Goal: Information Seeking & Learning: Learn about a topic

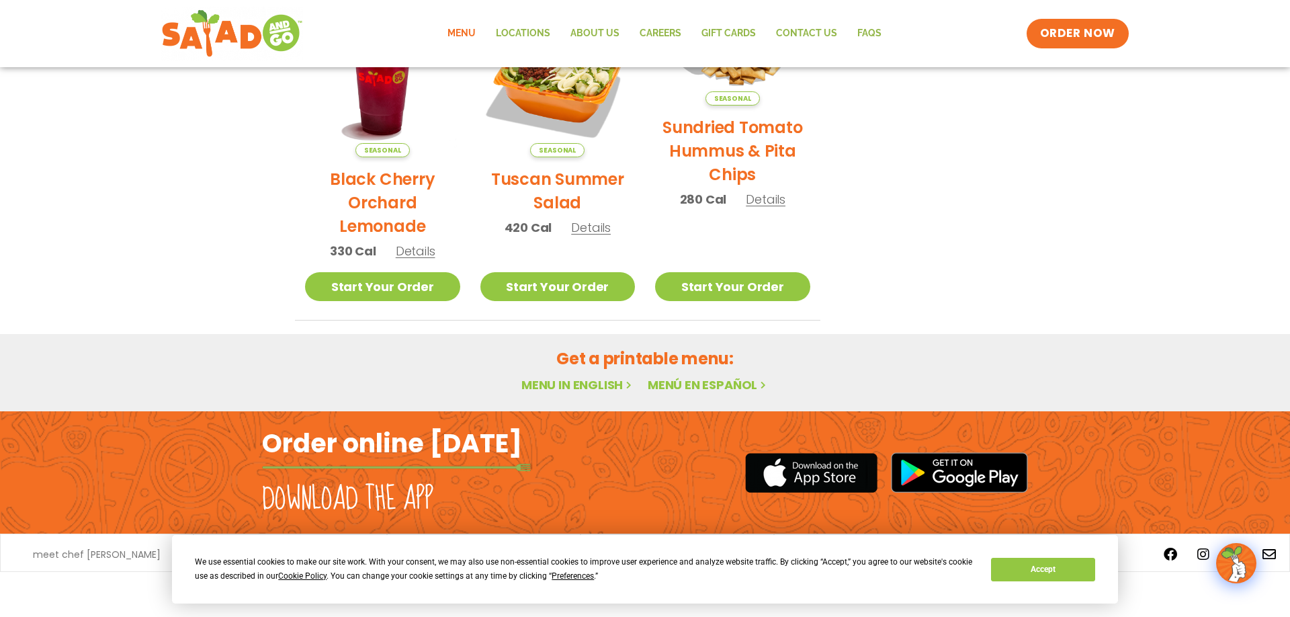
scroll to position [304, 0]
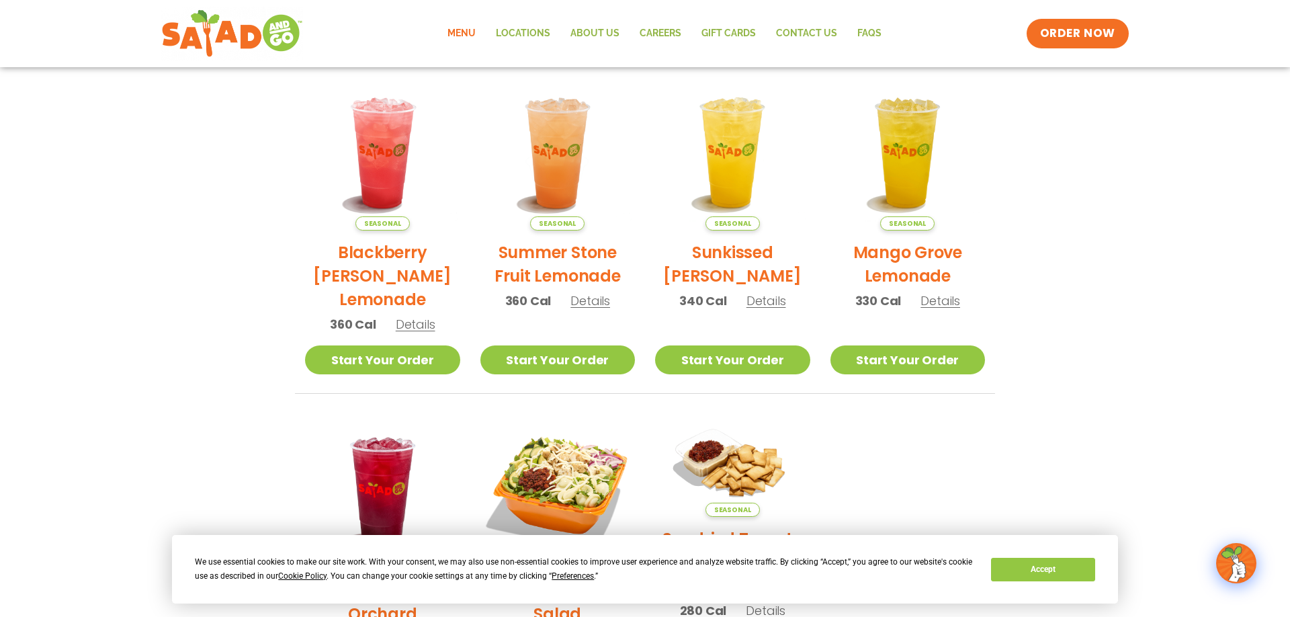
click at [463, 32] on link "Menu" at bounding box center [461, 33] width 48 height 31
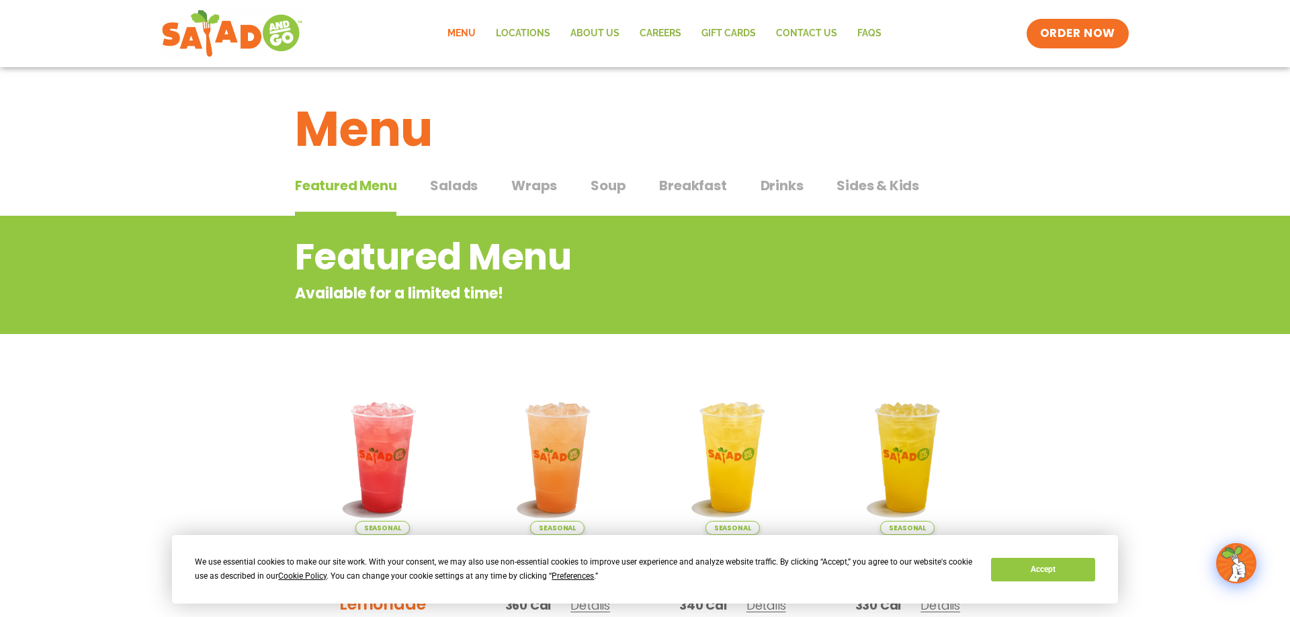
click at [717, 179] on span "Breakfast" at bounding box center [692, 185] width 67 height 20
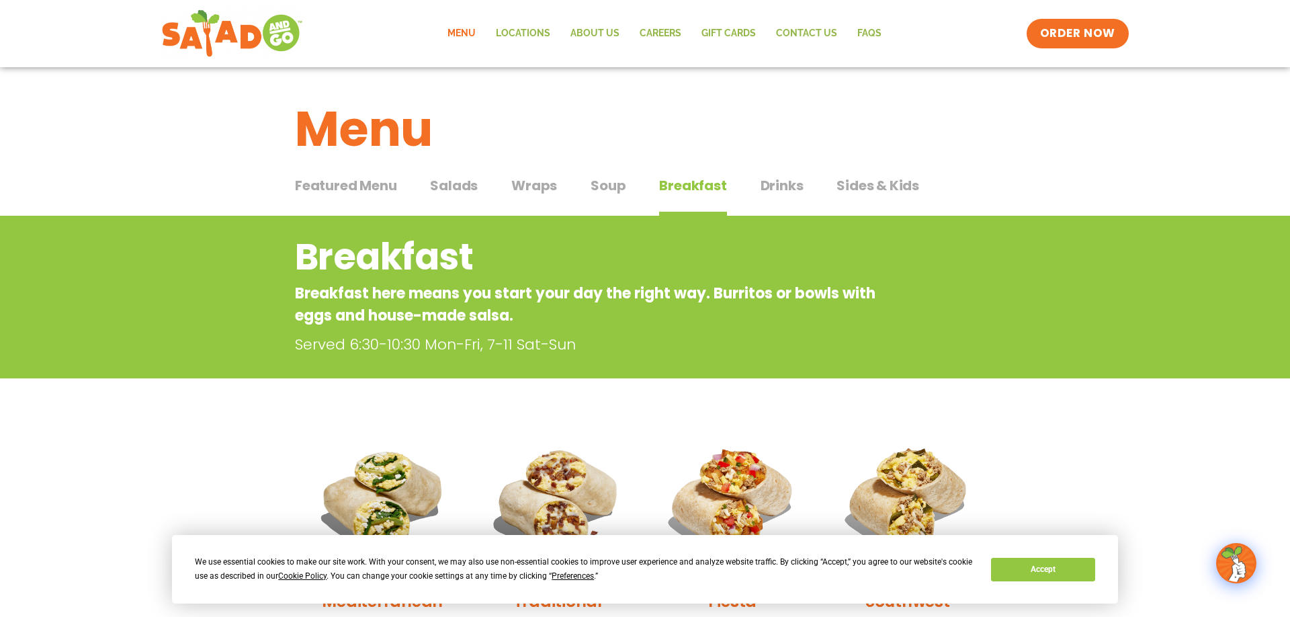
scroll to position [206, 0]
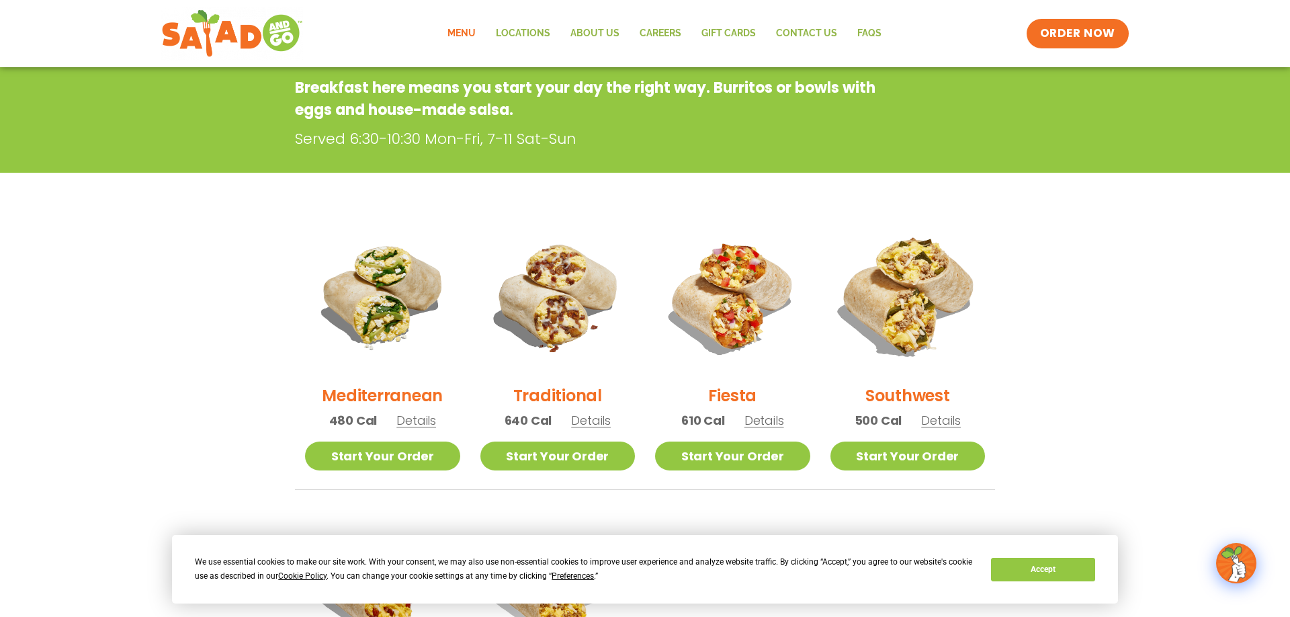
click at [915, 334] on img at bounding box center [907, 296] width 182 height 182
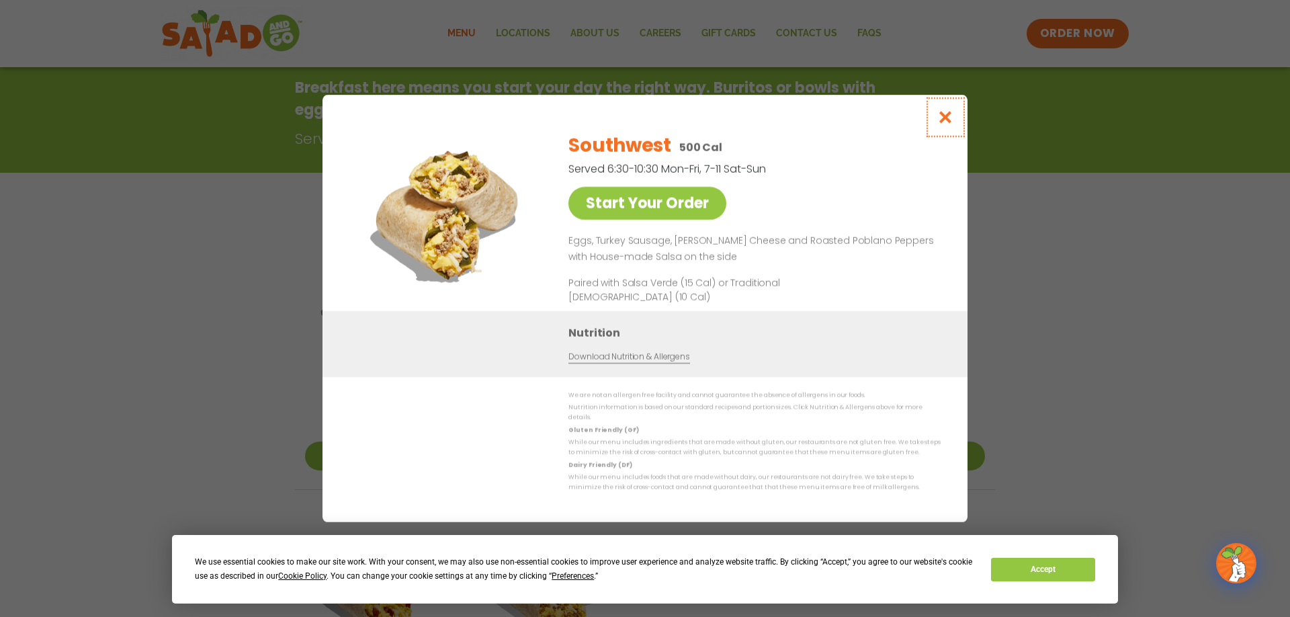
click at [943, 119] on icon "Close modal" at bounding box center [945, 117] width 17 height 14
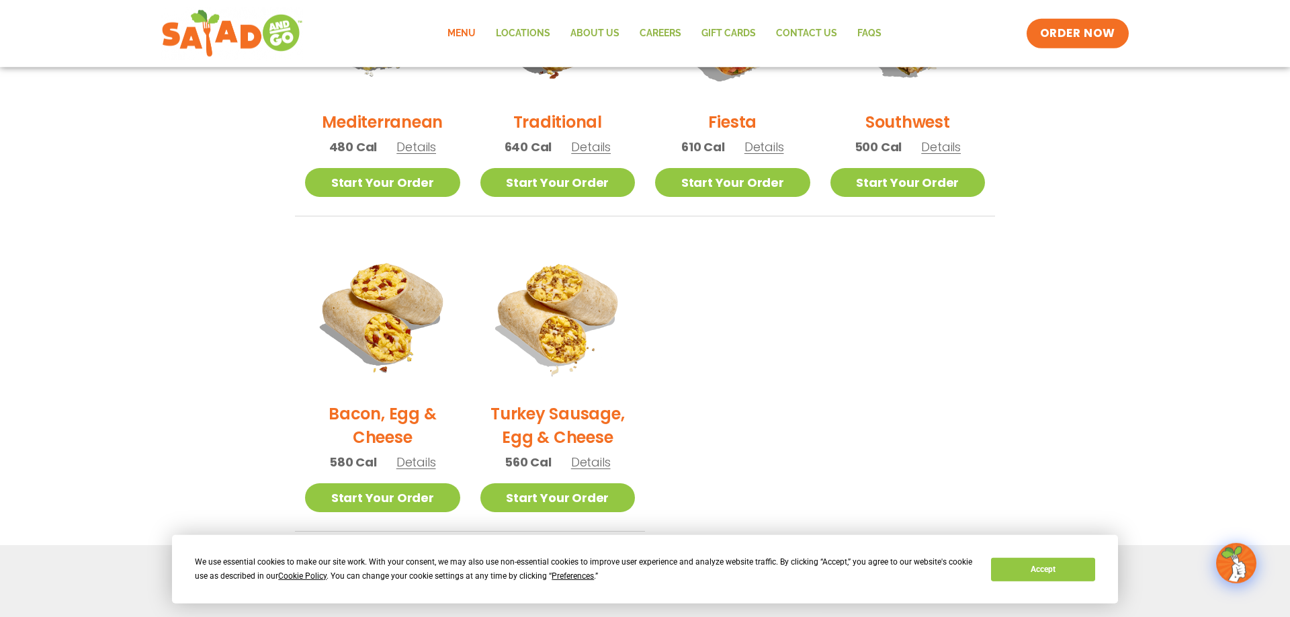
scroll to position [480, 0]
click at [568, 417] on h2 "Turkey Sausage, Egg & Cheese" at bounding box center [557, 424] width 155 height 47
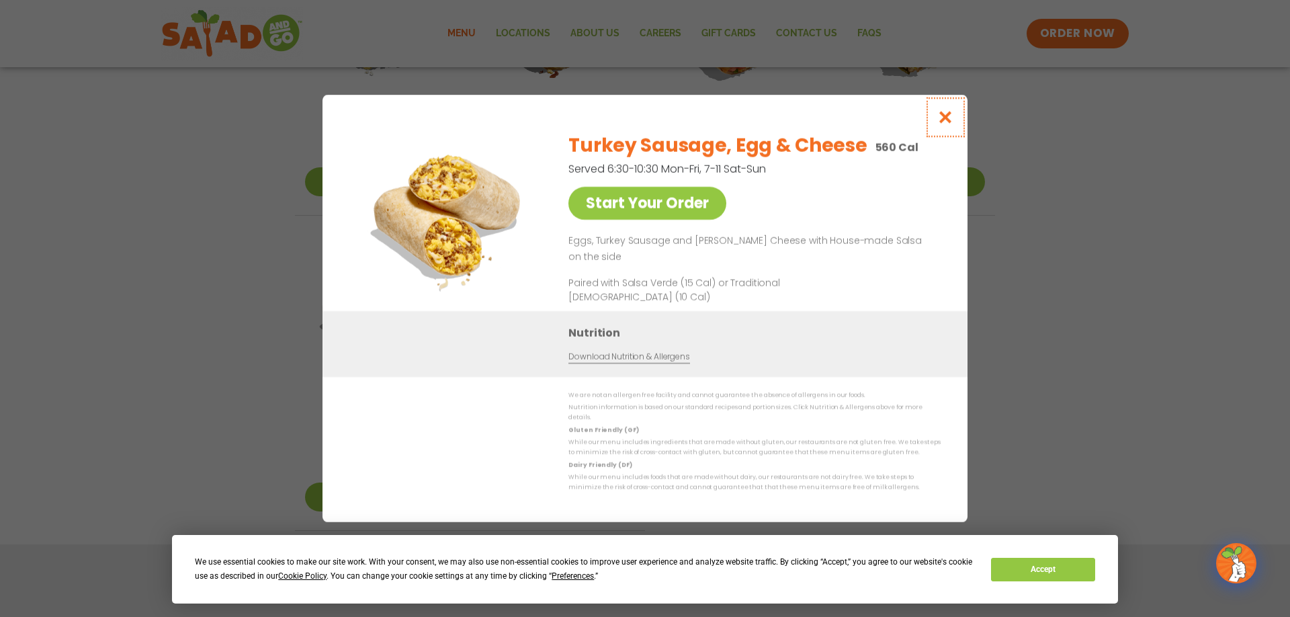
click at [949, 121] on icon "Close modal" at bounding box center [945, 117] width 17 height 14
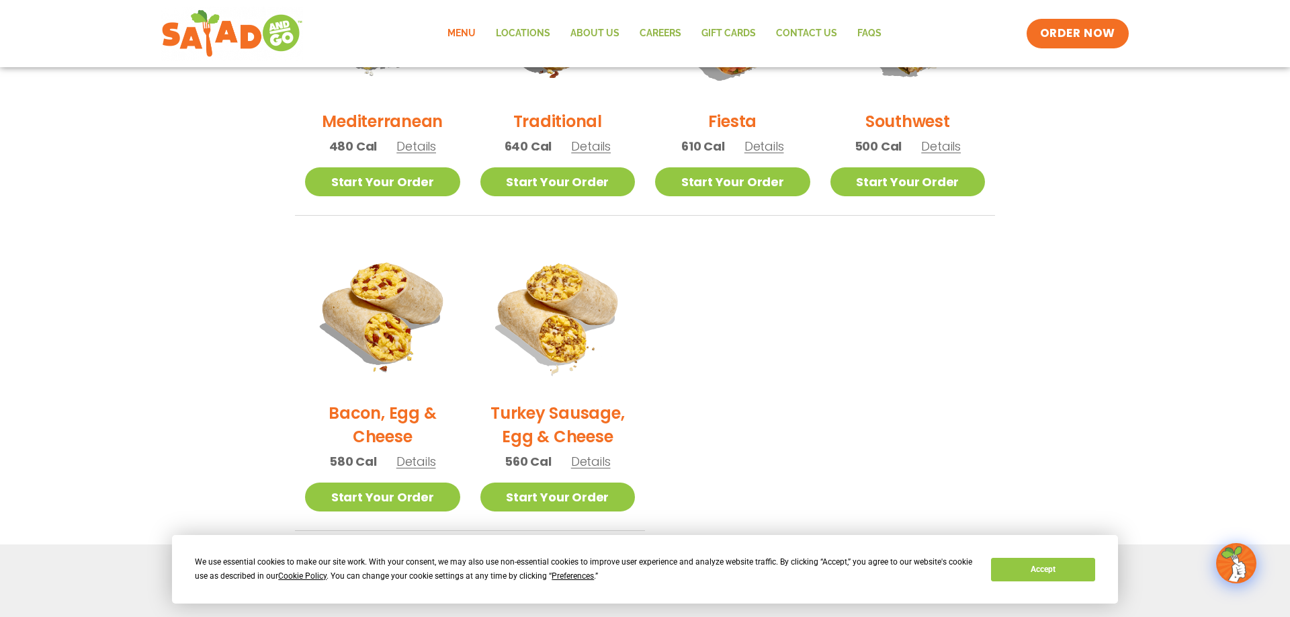
click at [458, 34] on link "Menu" at bounding box center [461, 33] width 48 height 31
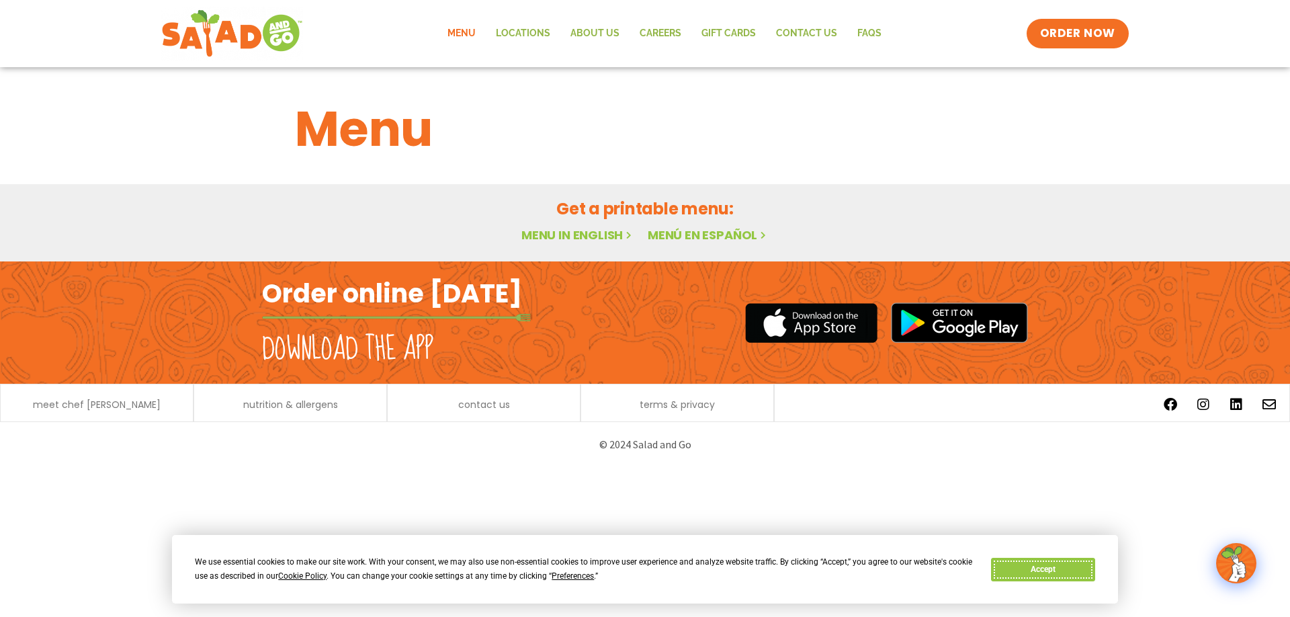
click at [1023, 574] on button "Accept" at bounding box center [1042, 570] width 103 height 24
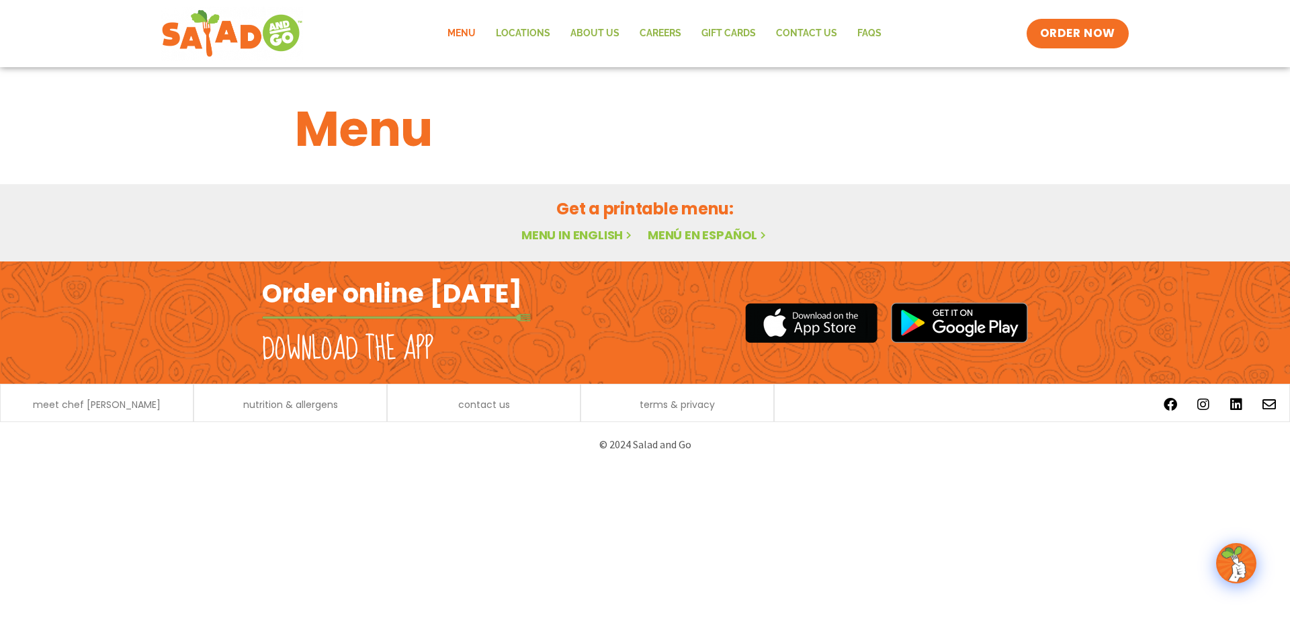
click at [456, 35] on link "Menu" at bounding box center [461, 33] width 48 height 31
click at [595, 236] on link "Menu in English" at bounding box center [577, 234] width 113 height 17
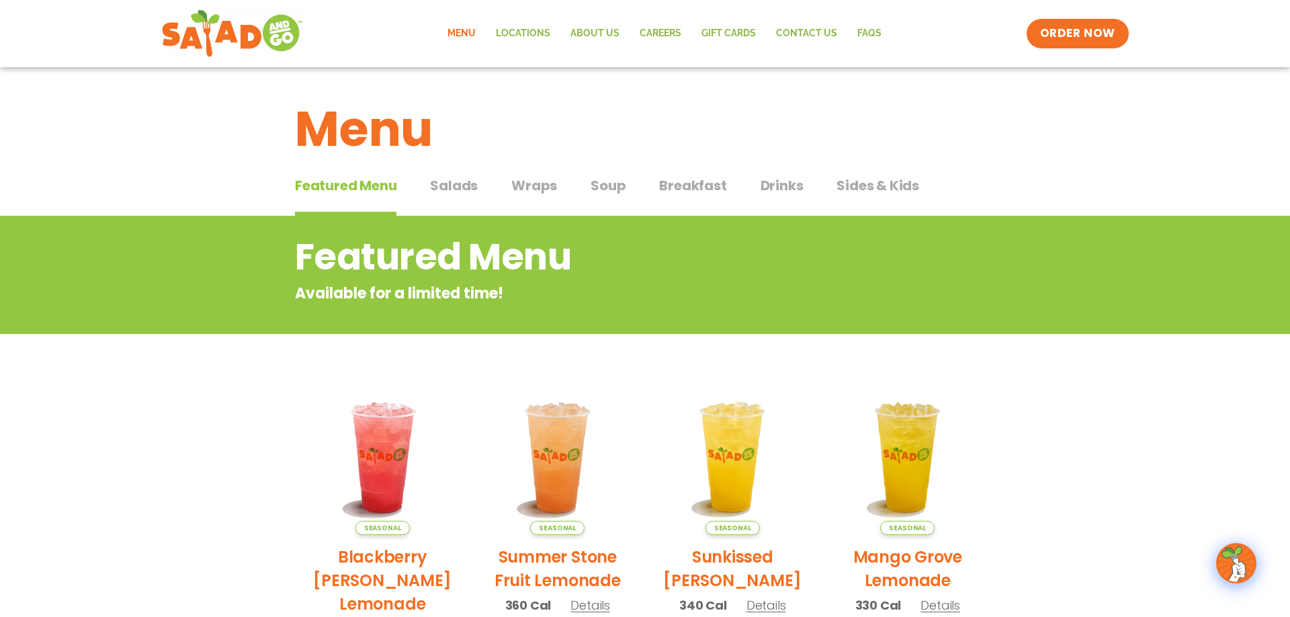
click at [460, 180] on span "Salads" at bounding box center [454, 185] width 48 height 20
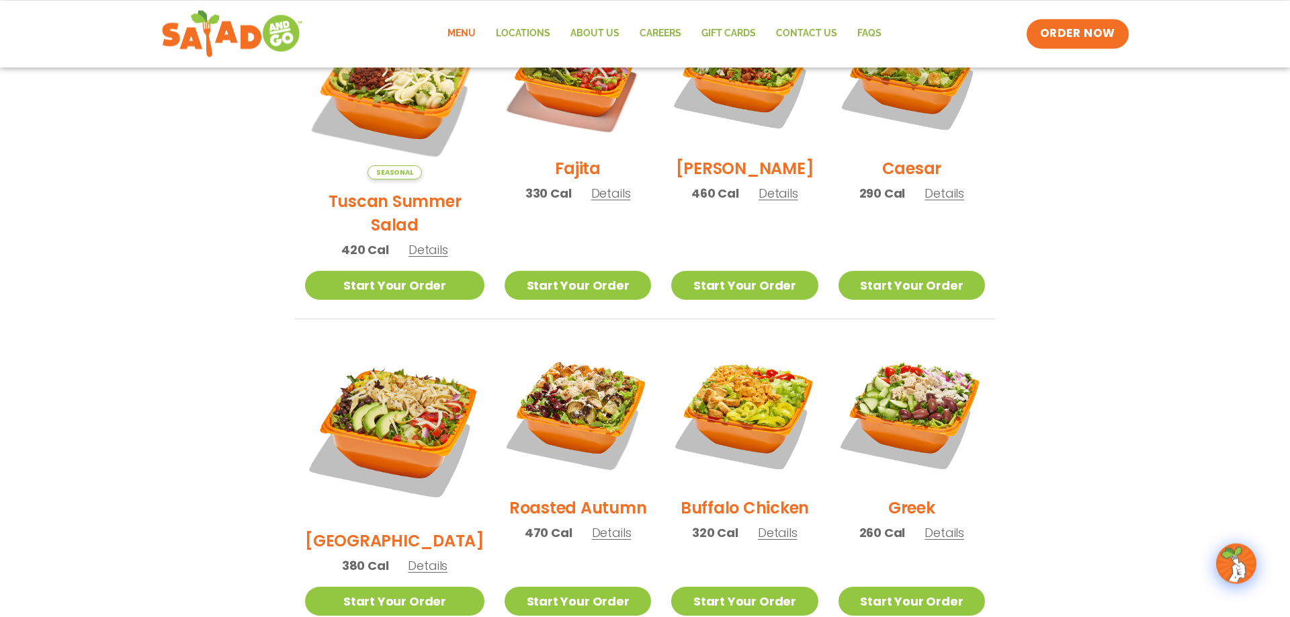
scroll to position [480, 0]
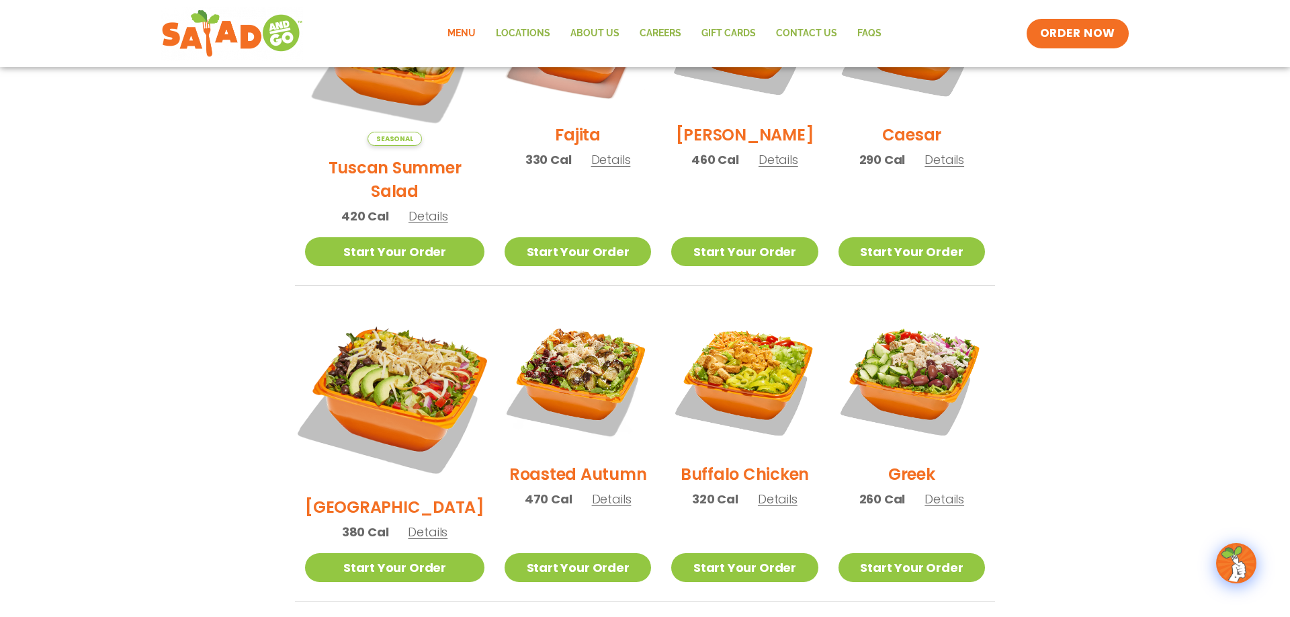
click at [398, 348] on img at bounding box center [395, 395] width 210 height 210
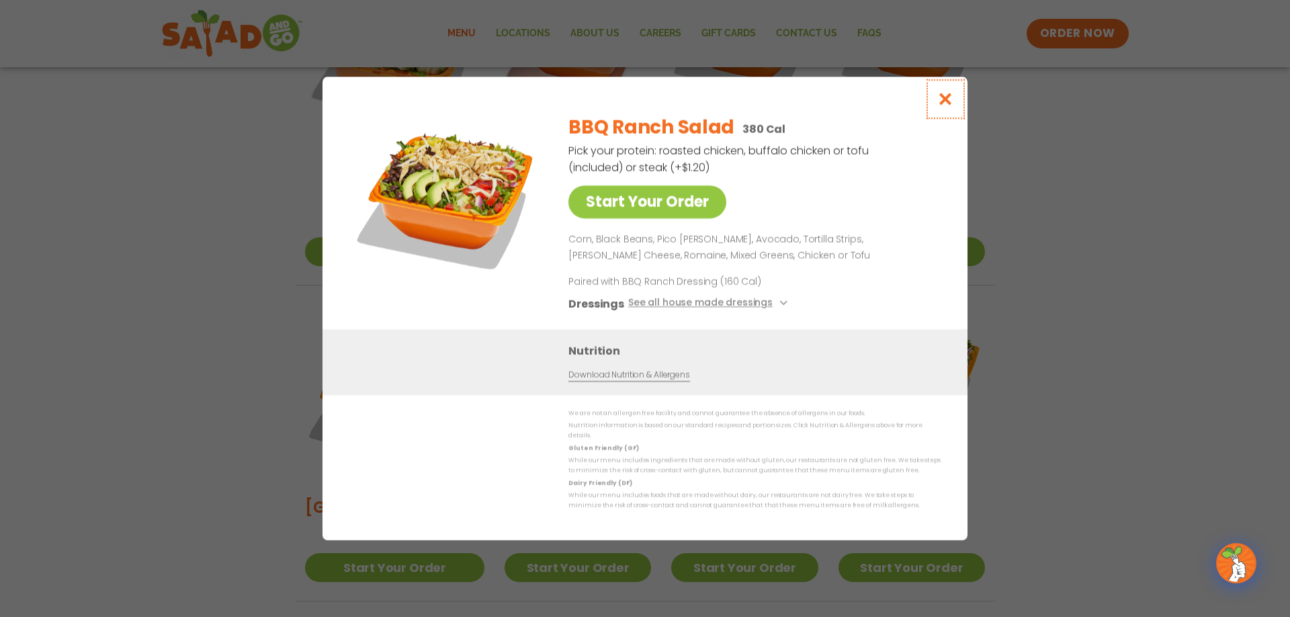
click at [945, 103] on icon "Close modal" at bounding box center [945, 99] width 17 height 14
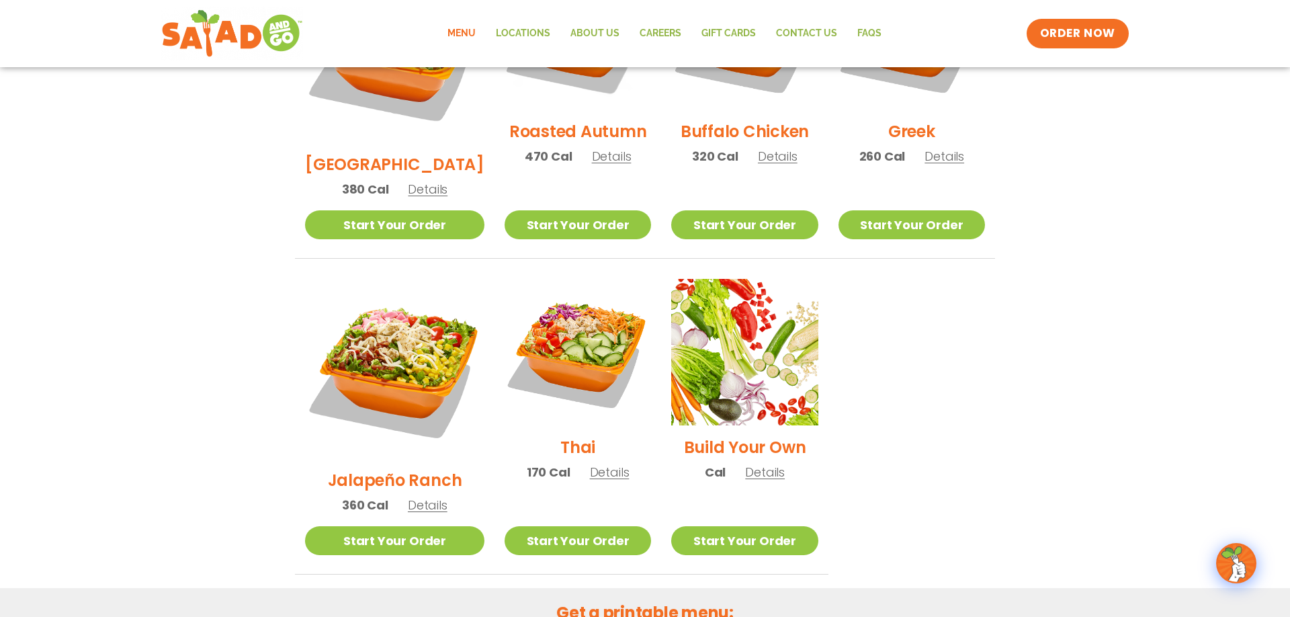
scroll to position [1003, 0]
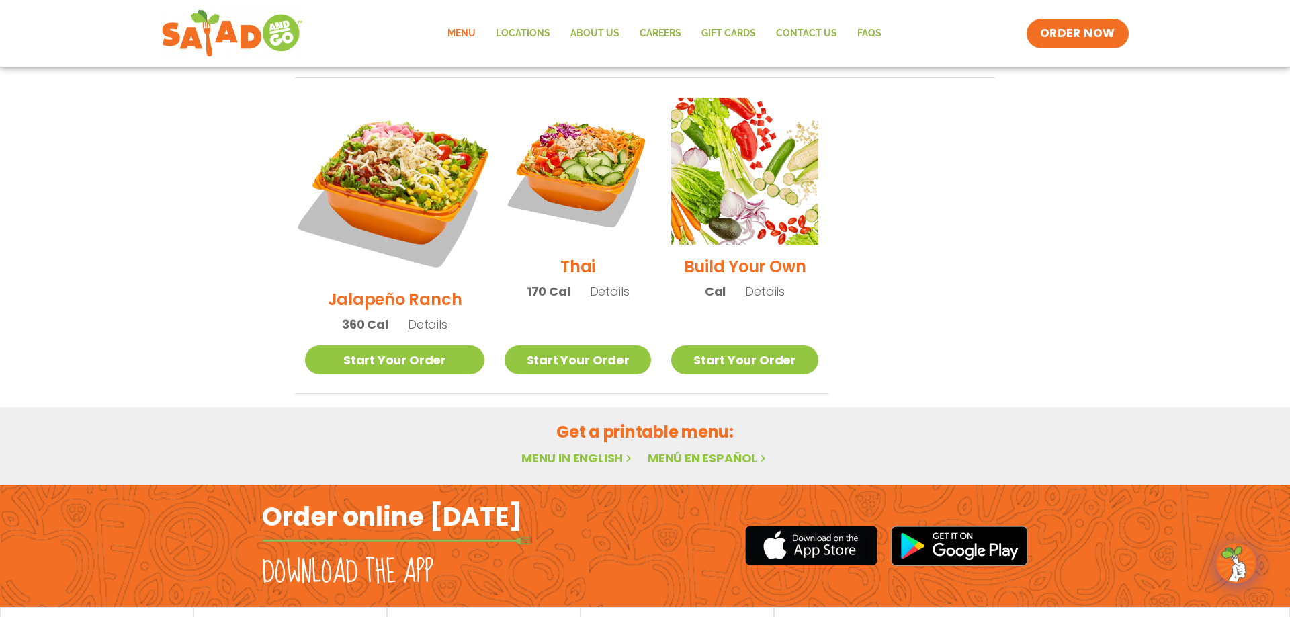
click at [345, 117] on img at bounding box center [395, 188] width 210 height 210
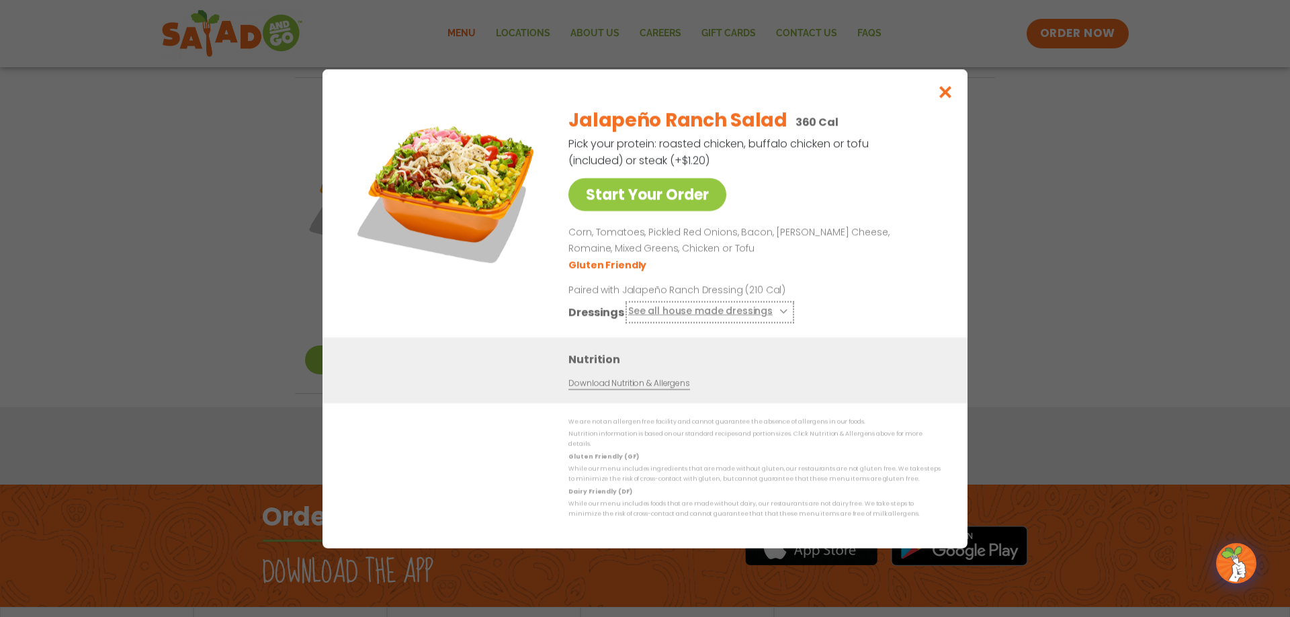
click at [777, 320] on button "See all house made dressings" at bounding box center [709, 311] width 163 height 17
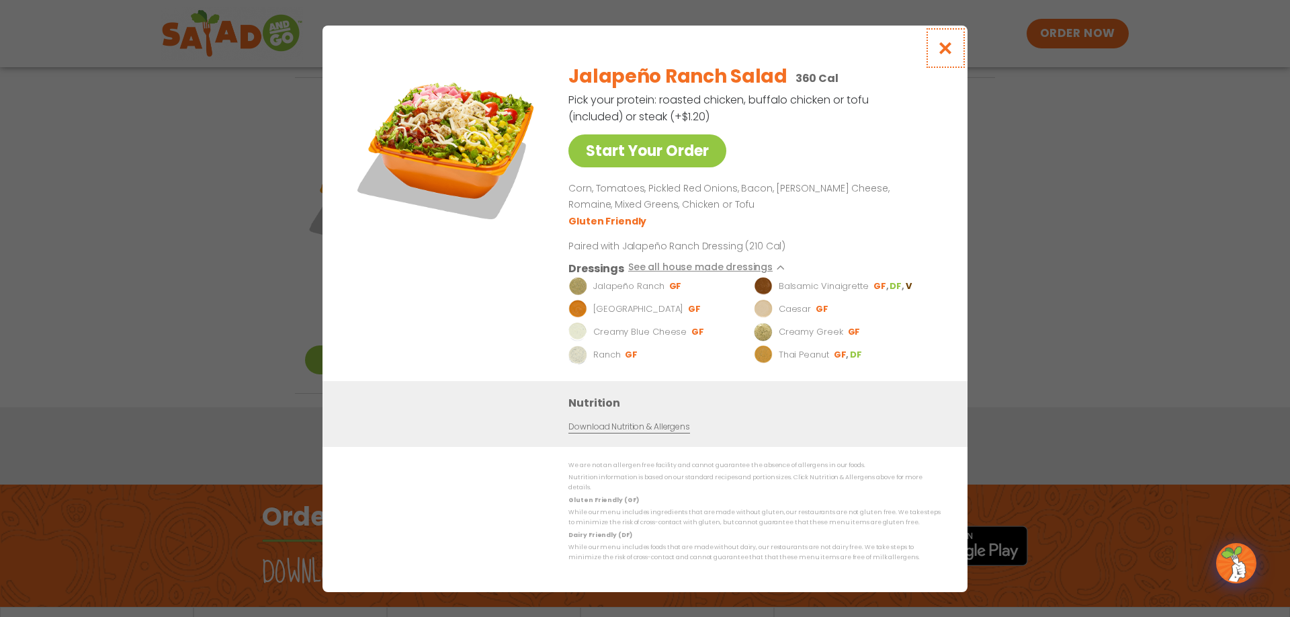
click at [949, 50] on icon "Close modal" at bounding box center [945, 48] width 17 height 14
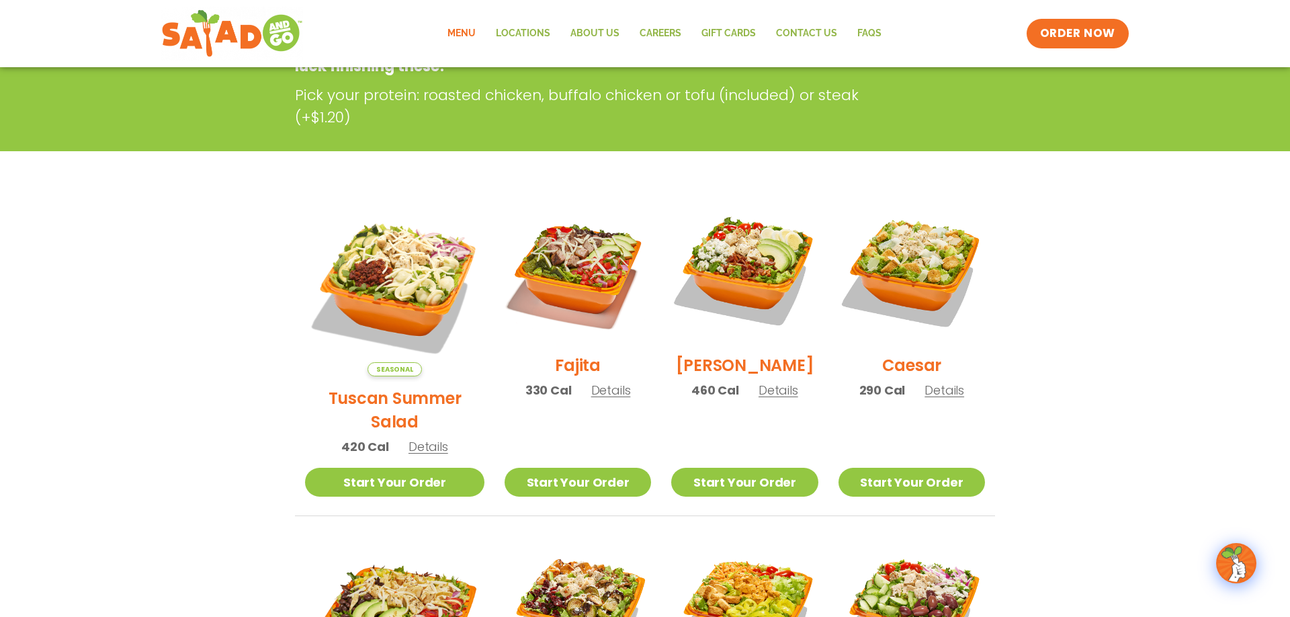
scroll to position [0, 0]
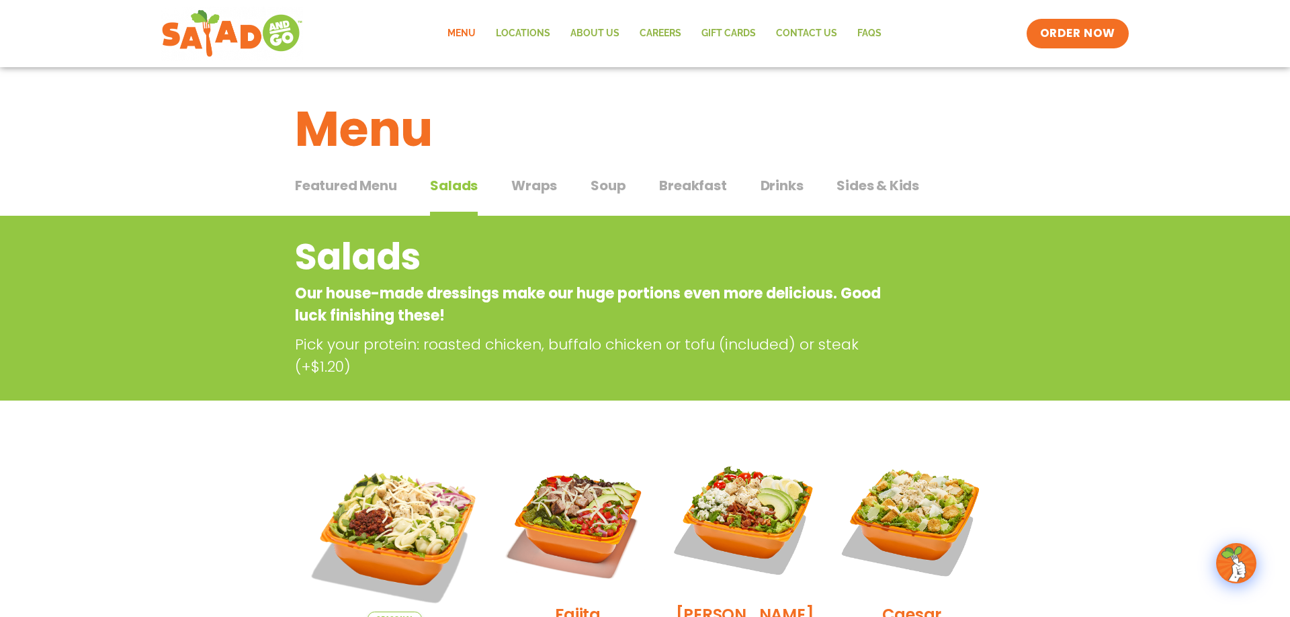
click at [521, 181] on span "Wraps" at bounding box center [534, 185] width 46 height 20
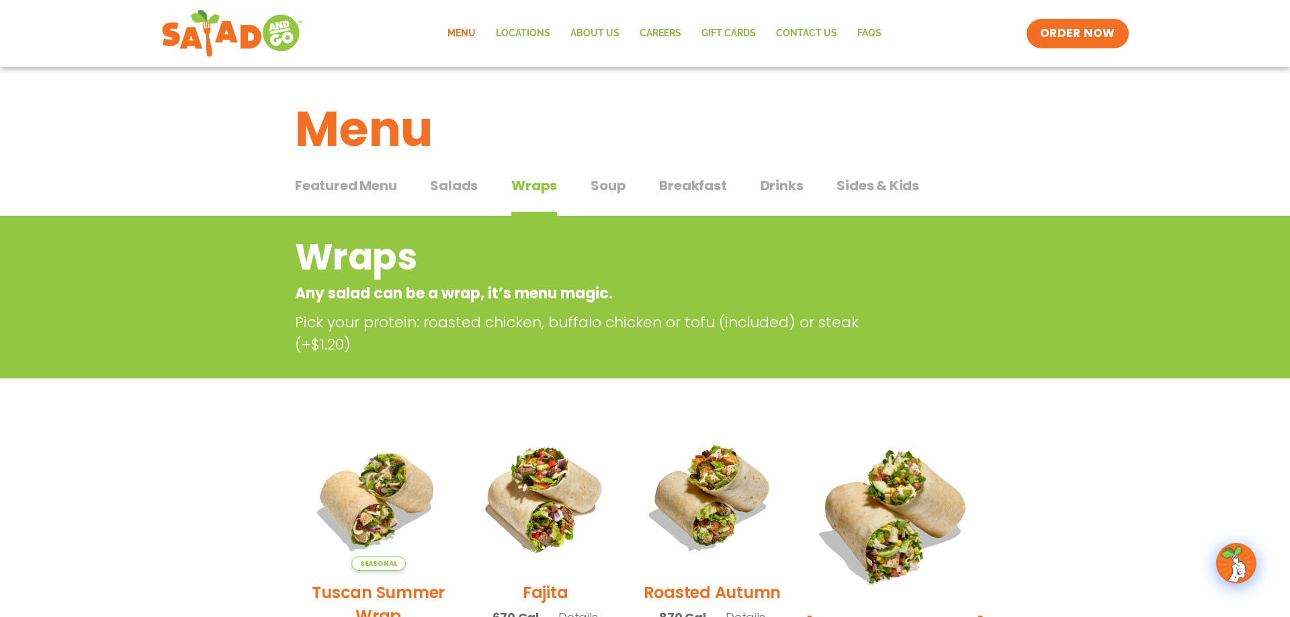
click at [599, 189] on span "Soup" at bounding box center [607, 185] width 35 height 20
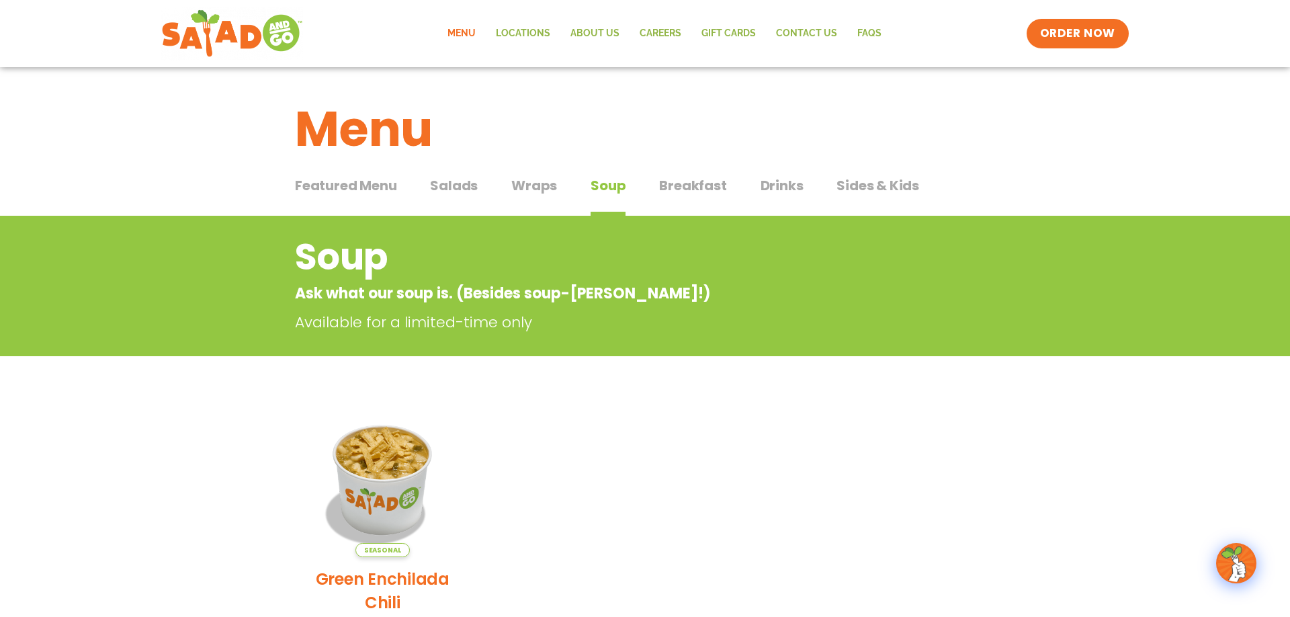
click at [328, 185] on span "Featured Menu" at bounding box center [345, 185] width 101 height 20
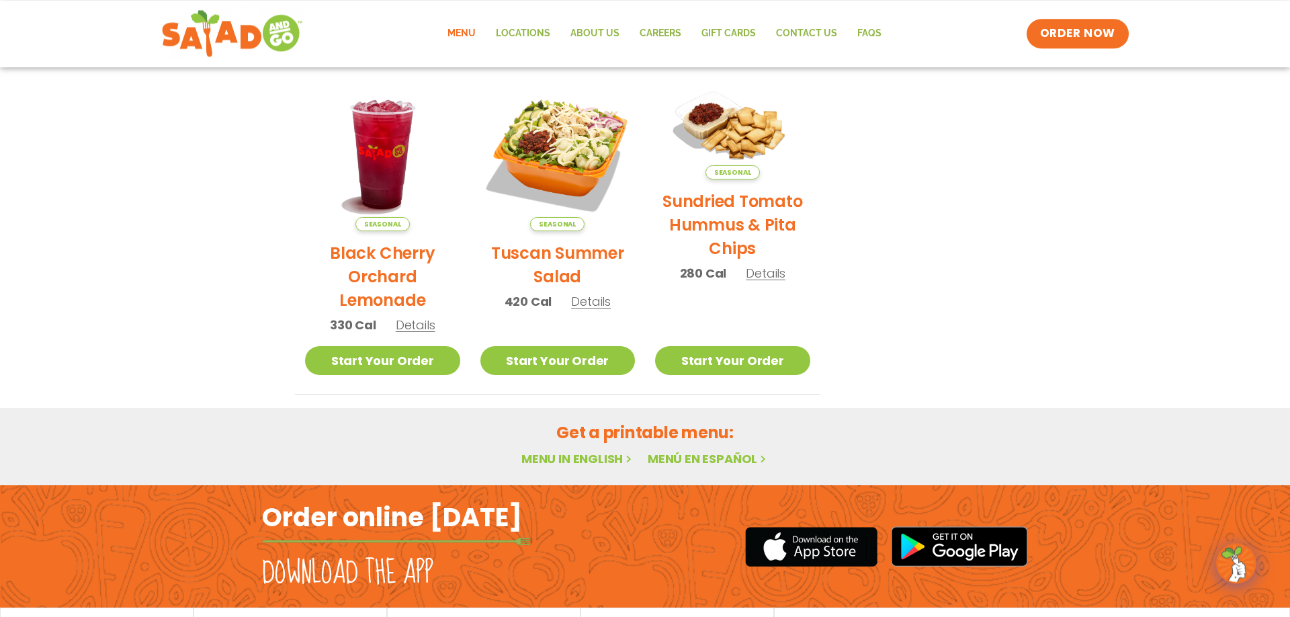
scroll to position [685, 0]
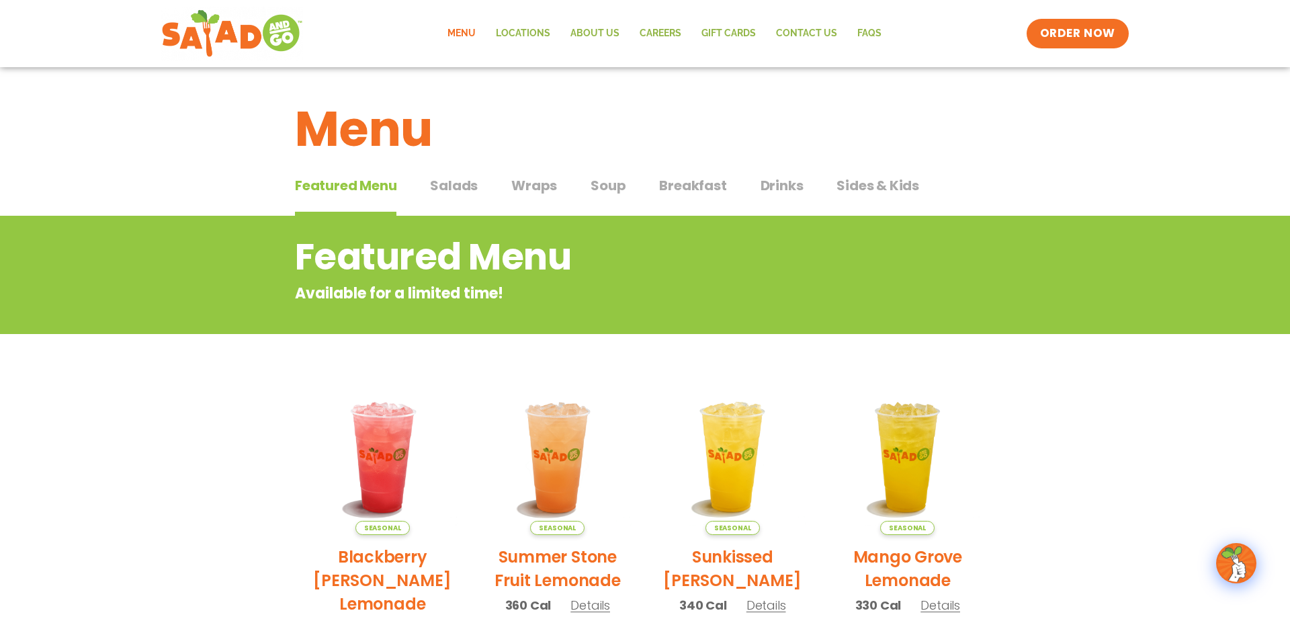
click at [670, 189] on span "Breakfast" at bounding box center [692, 185] width 67 height 20
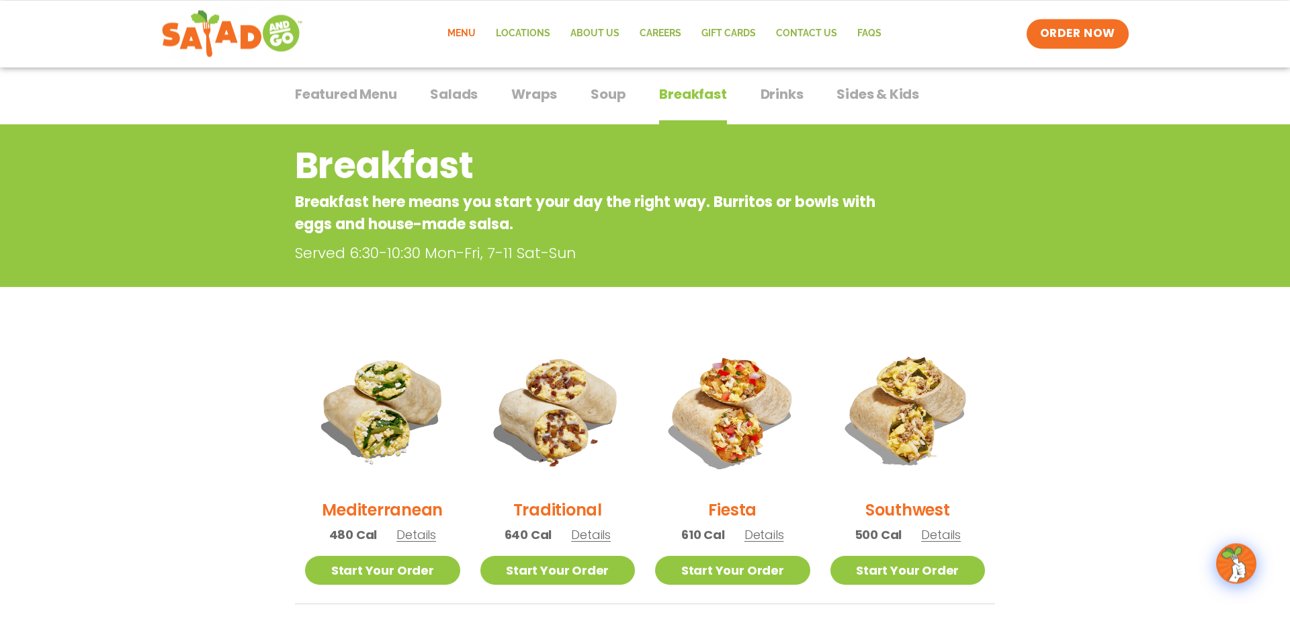
scroll to position [5, 0]
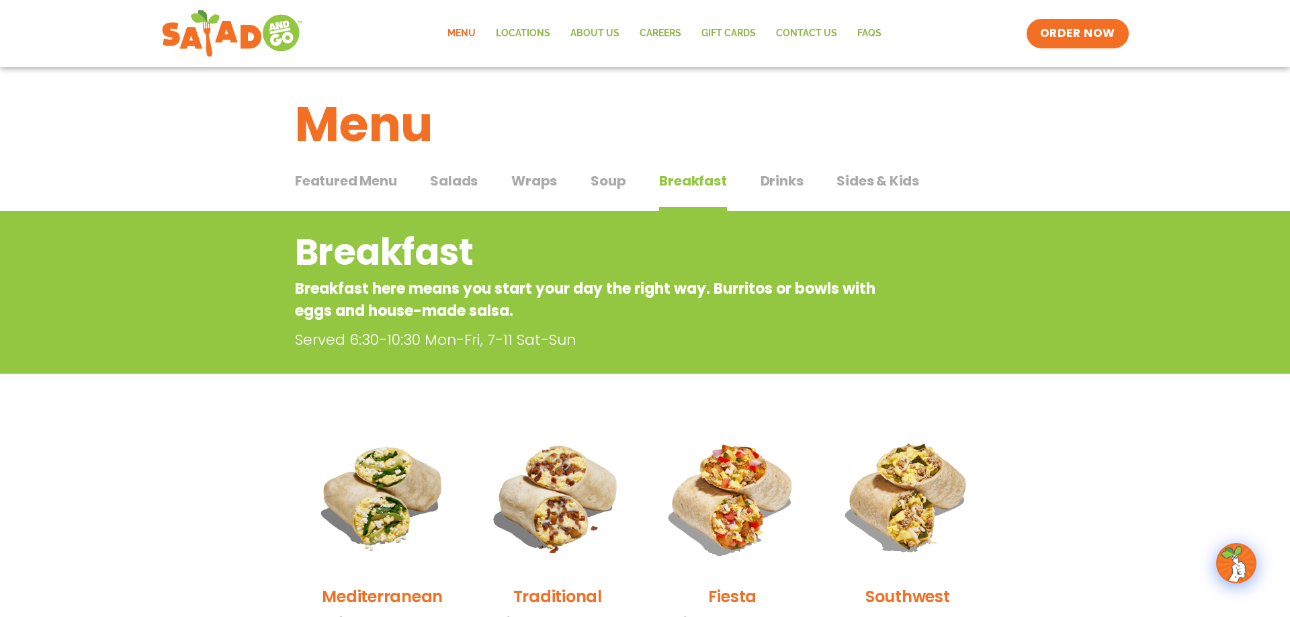
click at [1064, 15] on div "Menu Locations About Us Careers GIFT CARDS Contact Us FAQs Menu Menu Locations …" at bounding box center [644, 34] width 967 height 54
click at [1052, 28] on span "ORDER NOW" at bounding box center [1077, 33] width 83 height 17
